Goal: Task Accomplishment & Management: Use online tool/utility

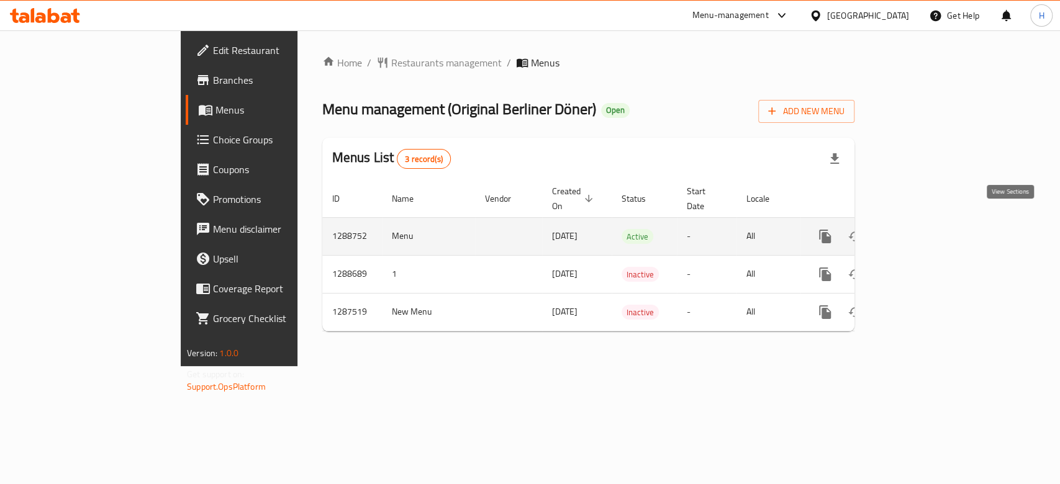
click at [929, 222] on link "enhanced table" at bounding box center [915, 237] width 30 height 30
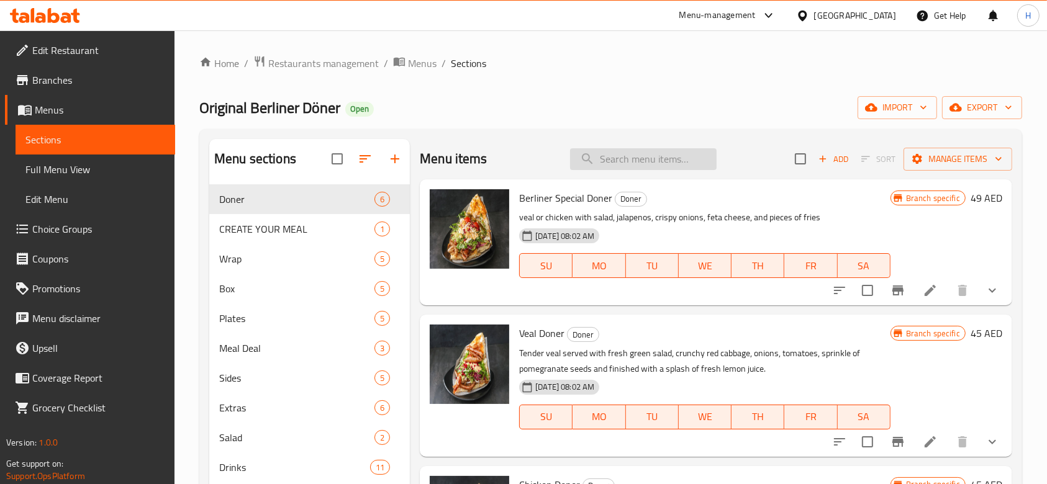
paste input "ChefSpecial"
click at [644, 154] on input "ChefSpecial" at bounding box center [643, 159] width 147 height 22
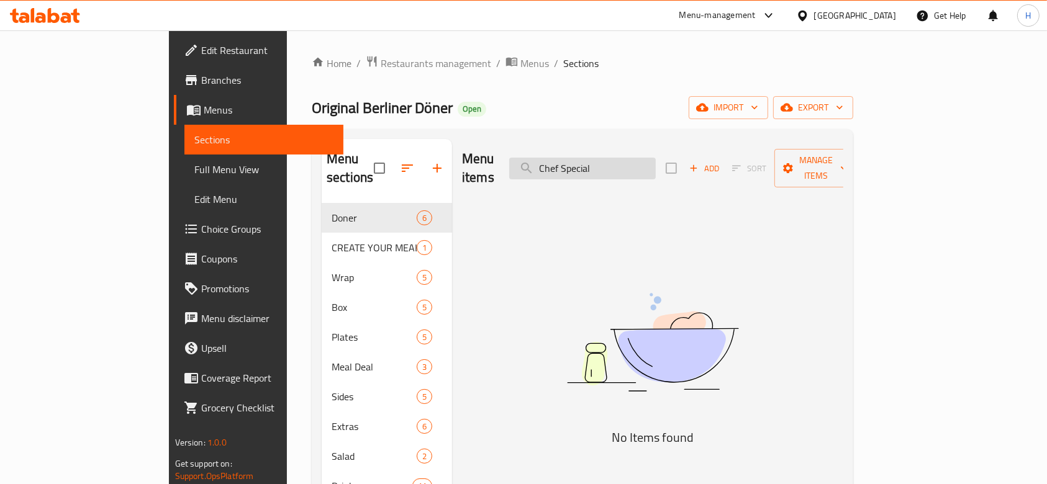
click at [604, 158] on input "Chef Special" at bounding box center [582, 169] width 147 height 22
paste input "WrapMe"
click at [620, 158] on input "Wrap Meal" at bounding box center [582, 169] width 147 height 22
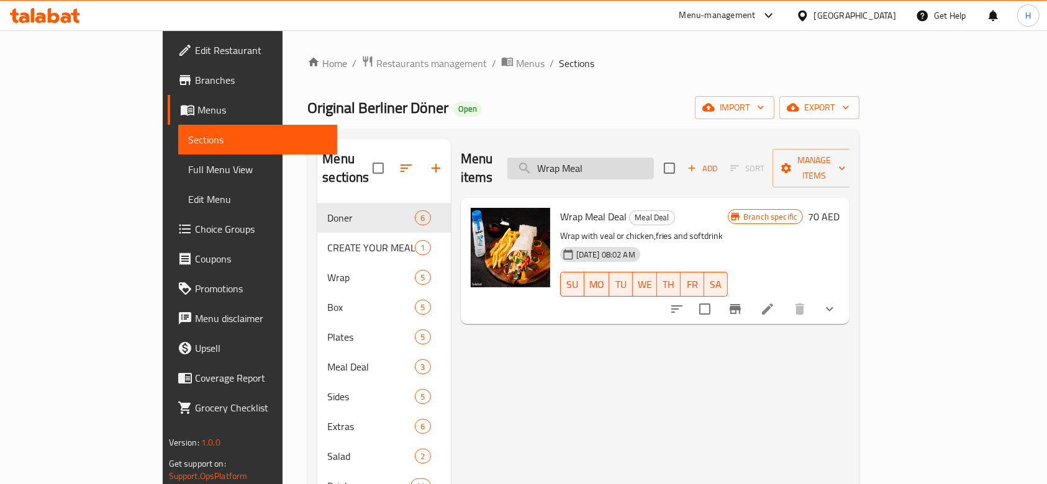
click at [626, 158] on input "Wrap Meal" at bounding box center [580, 169] width 147 height 22
paste input "FriedHalloumi"
click at [626, 158] on input "FriedHalloumi" at bounding box center [580, 169] width 147 height 22
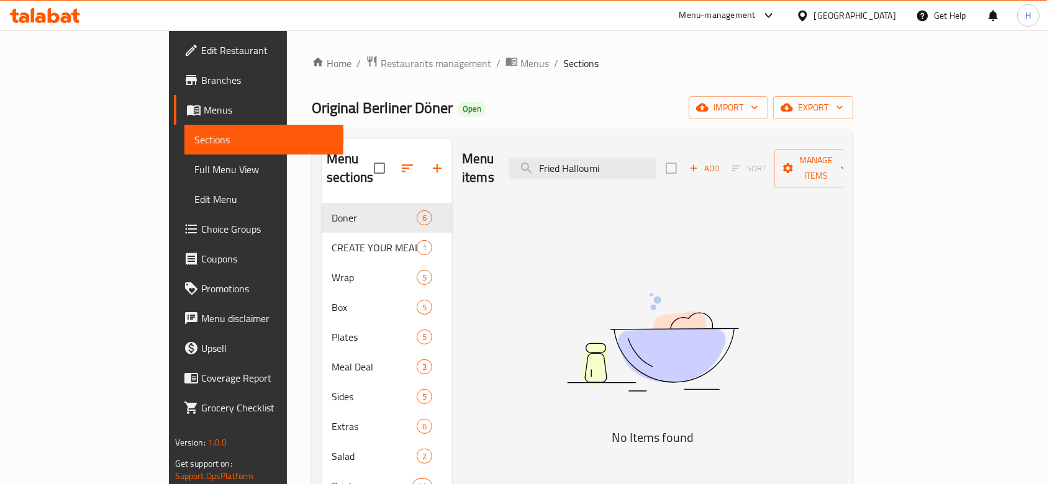
click at [550, 219] on div "Menu items Fried Halloumi Add Sort Manage items No Items found" at bounding box center [647, 381] width 391 height 484
click at [610, 158] on input "Fried Halloumi" at bounding box center [582, 169] width 147 height 22
paste input "etaCheese"
click at [610, 158] on input "FetaCheese" at bounding box center [582, 169] width 147 height 22
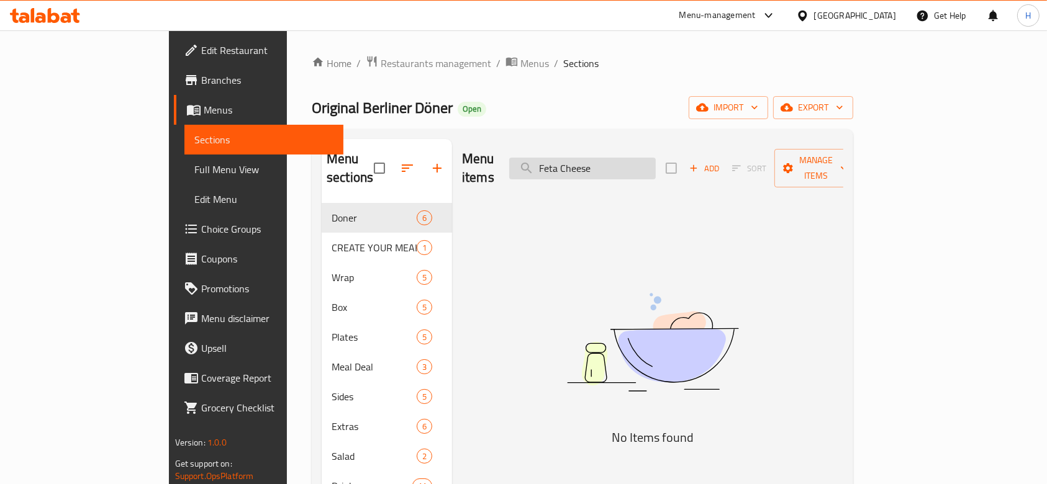
click at [616, 158] on input "Feta Cheese" at bounding box center [582, 169] width 147 height 22
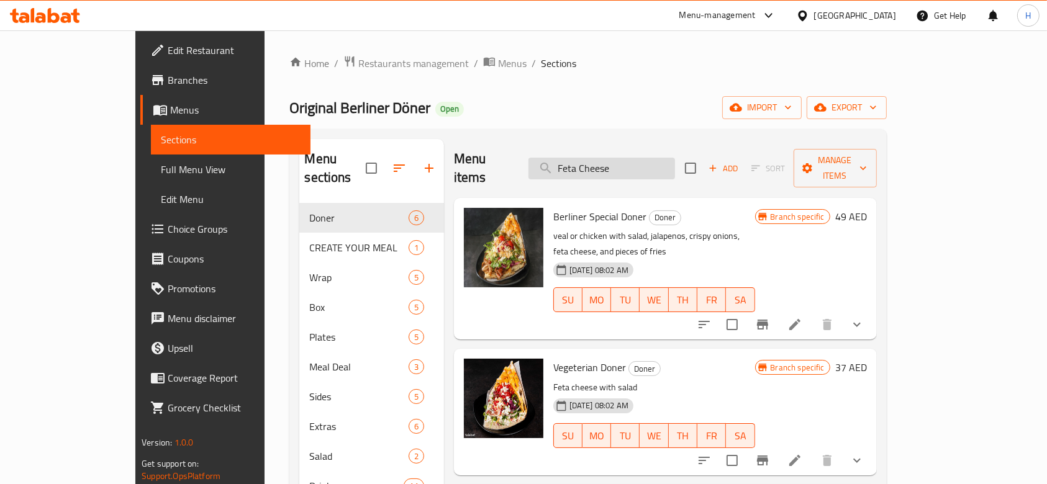
click at [620, 158] on input "Feta Cheese" at bounding box center [601, 169] width 147 height 22
paste input "ClassicDonerMeal"
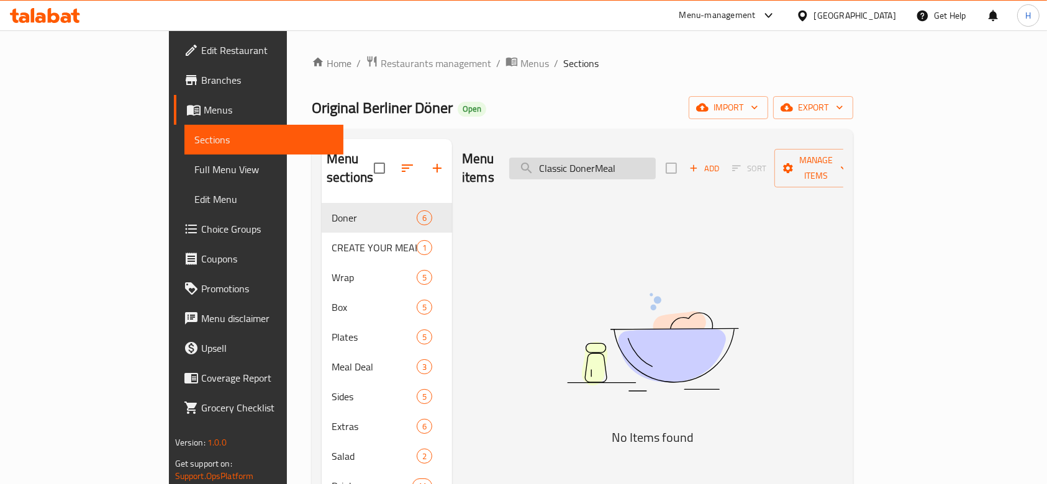
click at [628, 160] on input "Classic DonerMeal" at bounding box center [582, 169] width 147 height 22
click at [656, 159] on input "Classic Doner Meal" at bounding box center [582, 169] width 147 height 22
click at [621, 158] on input "Classic Doner Meal" at bounding box center [582, 169] width 147 height 22
click at [656, 167] on input "chicken Doner Meal" at bounding box center [582, 169] width 147 height 22
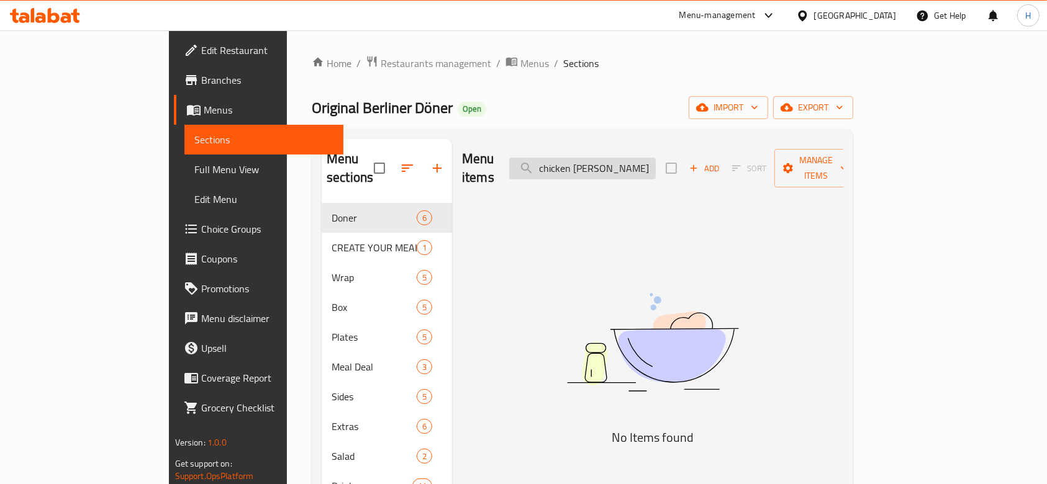
click at [656, 167] on input "chicken Doner Meal" at bounding box center [582, 169] width 147 height 22
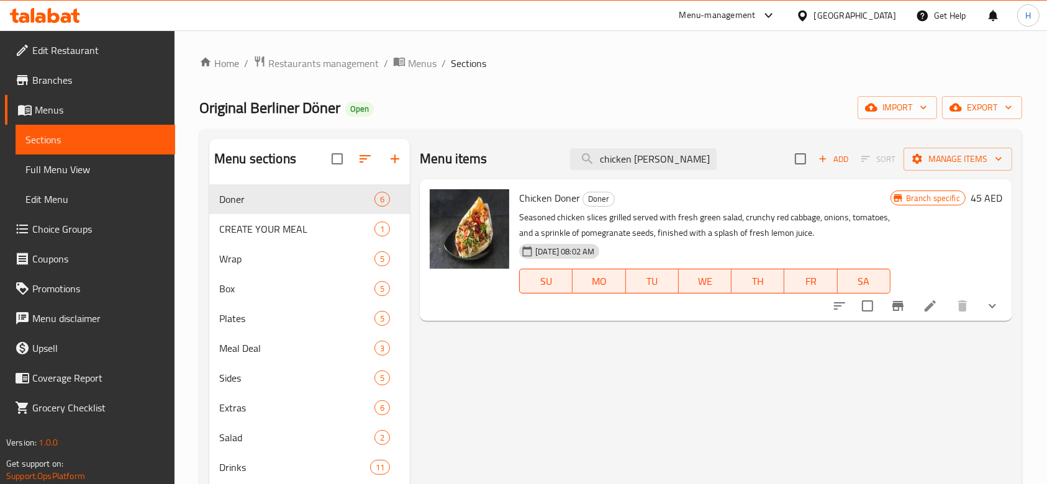
type input "chicken Doner"
click at [717, 199] on h6 "Chicken Doner Doner" at bounding box center [704, 197] width 371 height 17
